Goal: Task Accomplishment & Management: Complete application form

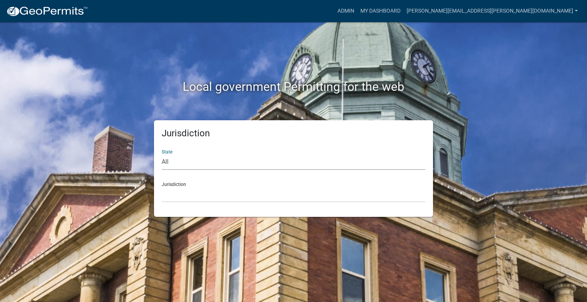
click at [203, 164] on select "All [US_STATE] [US_STATE] [US_STATE] [US_STATE] [US_STATE] [US_STATE] [US_STATE…" at bounding box center [294, 162] width 264 height 16
select select "[US_STATE]"
click at [162, 154] on select "All [US_STATE] [US_STATE] [US_STATE] [US_STATE] [US_STATE] [US_STATE] [US_STATE…" at bounding box center [294, 162] width 264 height 16
click at [182, 195] on select "City of [GEOGRAPHIC_DATA], [US_STATE] City of [GEOGRAPHIC_DATA], [US_STATE] Cit…" at bounding box center [294, 195] width 264 height 16
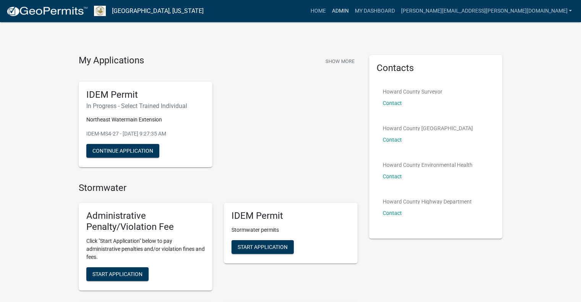
click at [352, 10] on link "Admin" at bounding box center [340, 11] width 23 height 15
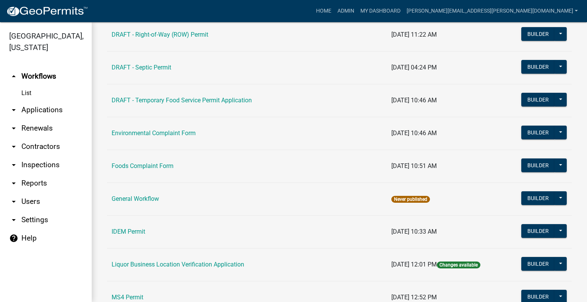
scroll to position [420, 0]
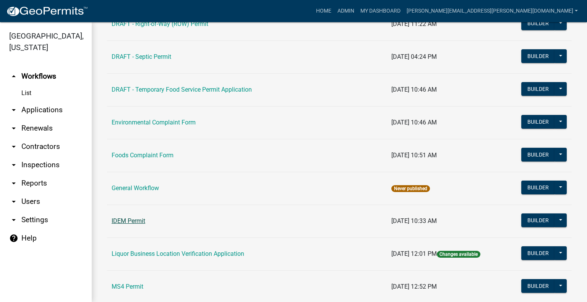
click at [131, 222] on link "IDEM Permit" at bounding box center [129, 220] width 34 height 7
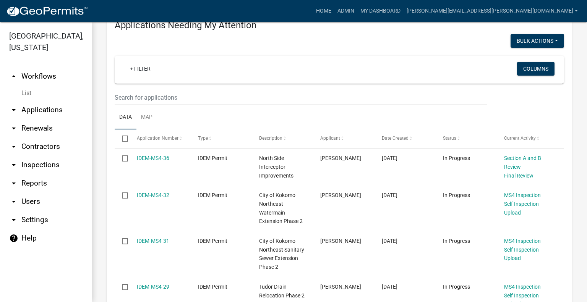
scroll to position [115, 0]
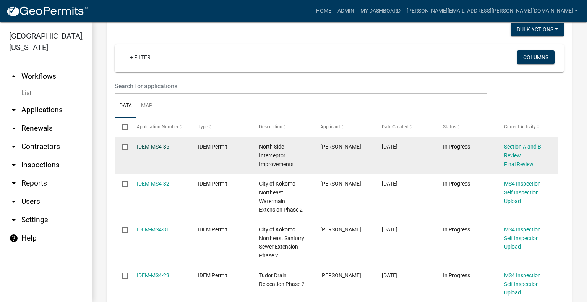
click at [153, 148] on link "IDEM-MS4-36" at bounding box center [153, 147] width 32 height 6
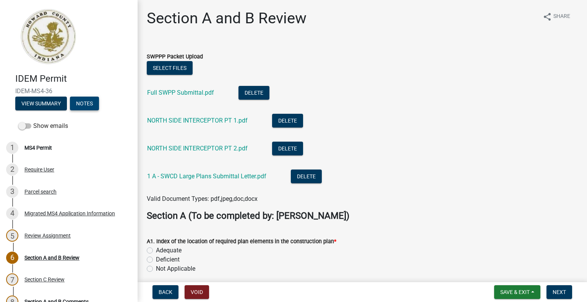
click at [84, 105] on button "Notes" at bounding box center [84, 104] width 29 height 14
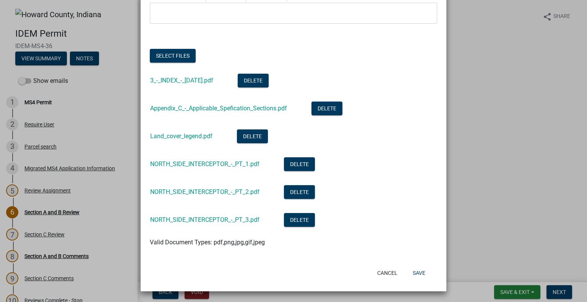
scroll to position [97, 0]
click at [301, 192] on button "Delete" at bounding box center [299, 192] width 31 height 14
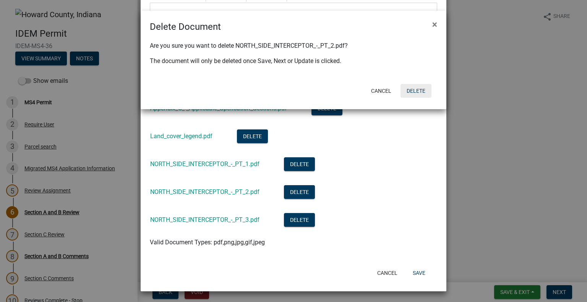
click at [420, 91] on button "Delete" at bounding box center [416, 91] width 31 height 14
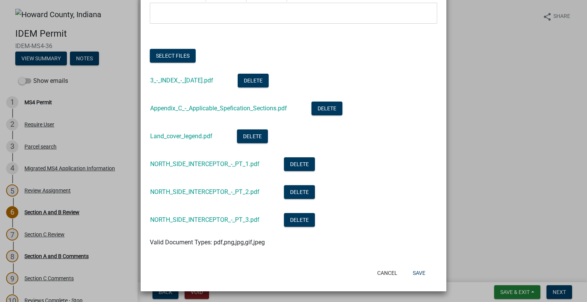
scroll to position [69, 0]
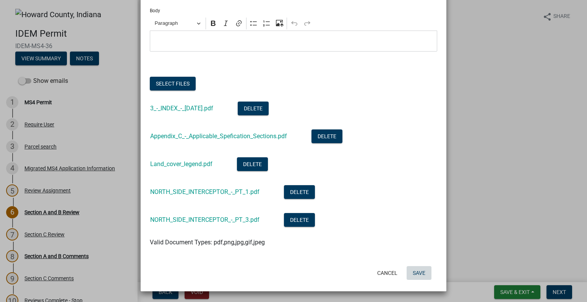
click at [418, 272] on button "Save" at bounding box center [419, 273] width 25 height 14
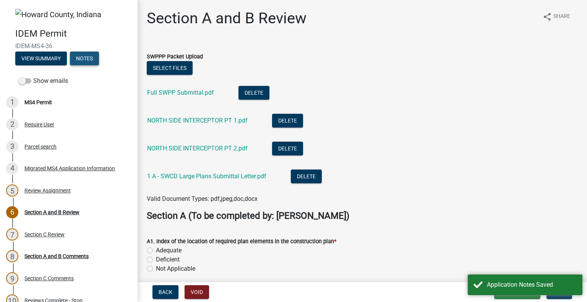
click at [86, 57] on button "Notes" at bounding box center [84, 59] width 29 height 14
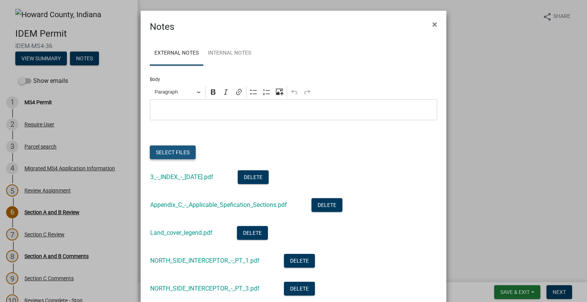
click at [178, 153] on button "Select files" at bounding box center [173, 153] width 46 height 14
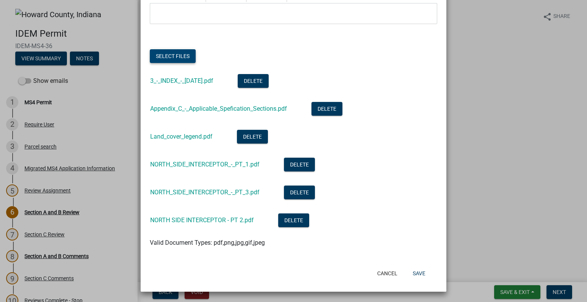
scroll to position [97, 0]
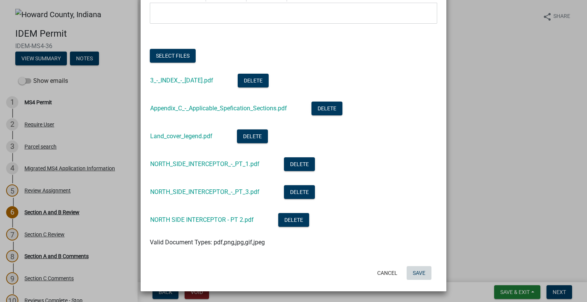
click at [417, 272] on button "Save" at bounding box center [419, 273] width 25 height 14
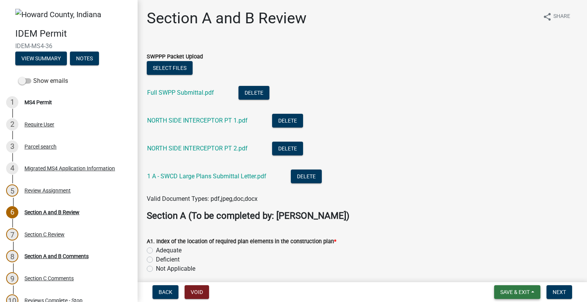
click at [530, 290] on button "Save & Exit" at bounding box center [517, 292] width 46 height 14
click at [512, 273] on button "Save & Exit" at bounding box center [509, 272] width 61 height 18
